Goal: Task Accomplishment & Management: Manage account settings

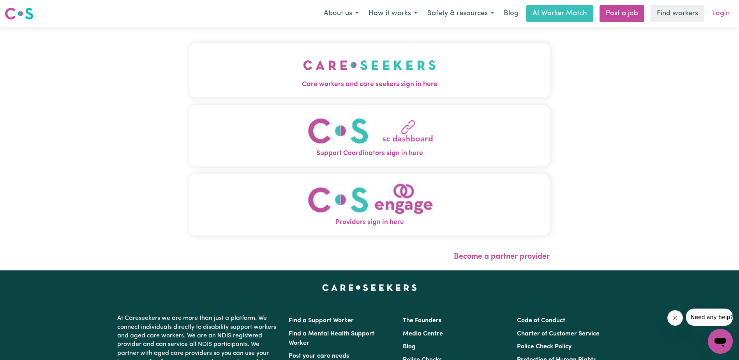
click at [258, 11] on link "Login" at bounding box center [721, 13] width 27 height 17
click at [258, 15] on link "Login" at bounding box center [721, 13] width 27 height 17
